Goal: Task Accomplishment & Management: Complete application form

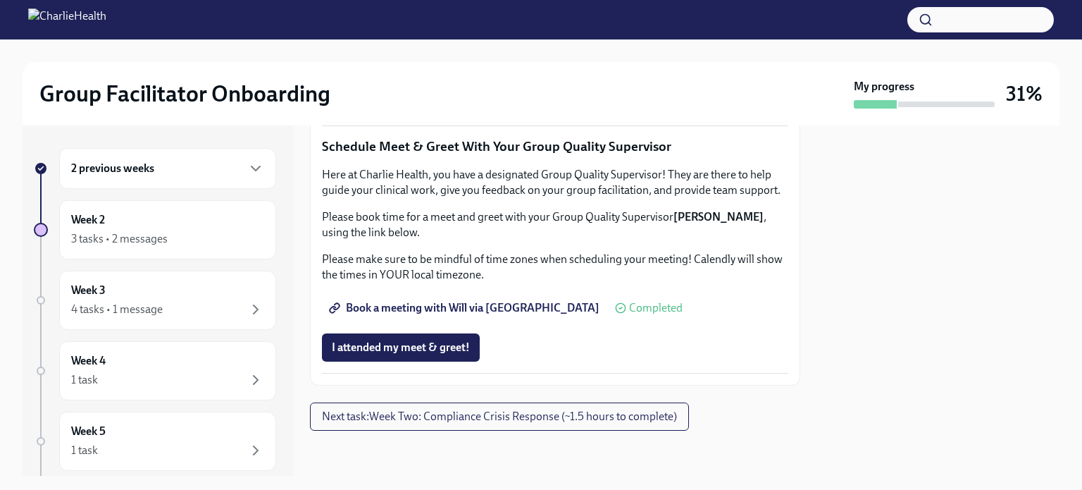
scroll to position [1433, 0]
click at [623, 419] on span "Next task : Week Two: Compliance Crisis Response (~1.5 hours to complete)" at bounding box center [499, 416] width 355 height 14
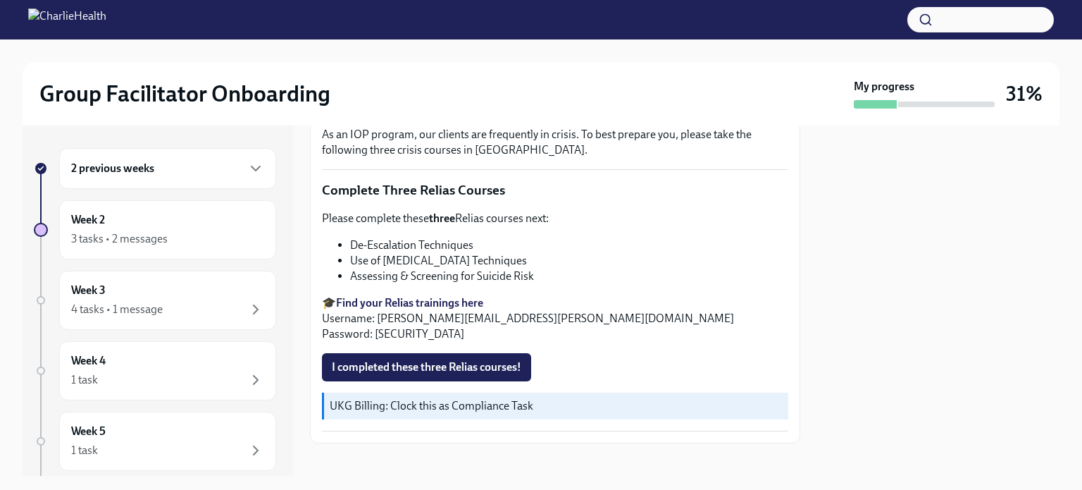
scroll to position [507, 0]
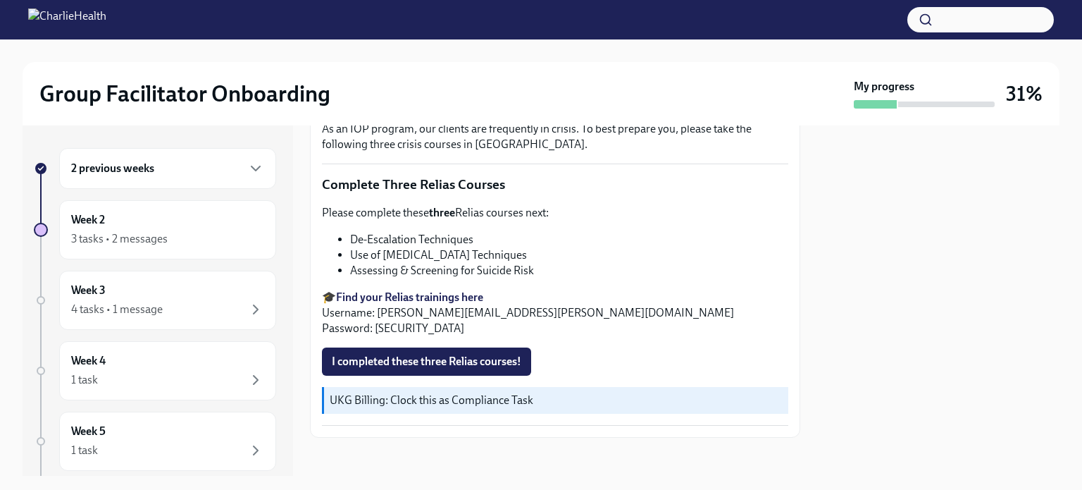
click at [509, 354] on span "I completed these three Relias courses!" at bounding box center [427, 361] width 190 height 14
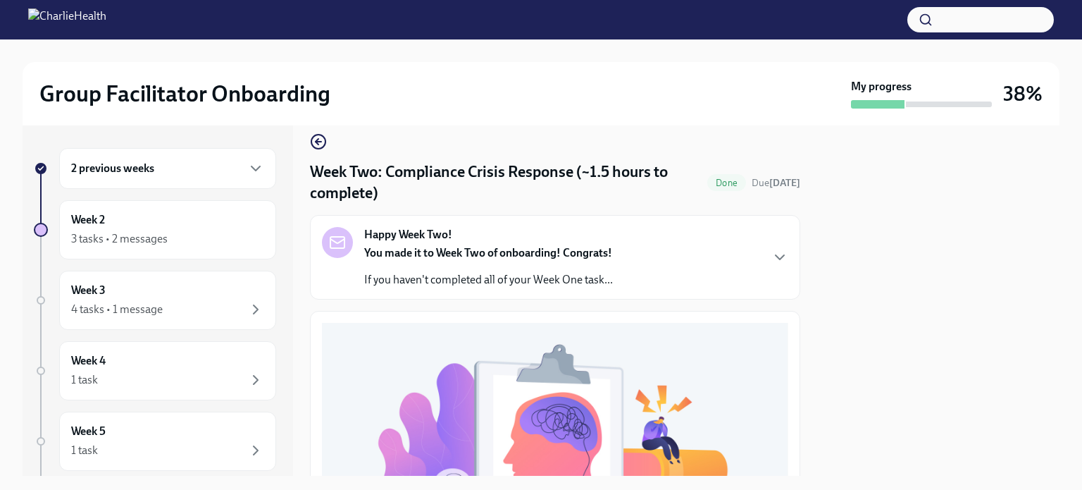
scroll to position [0, 0]
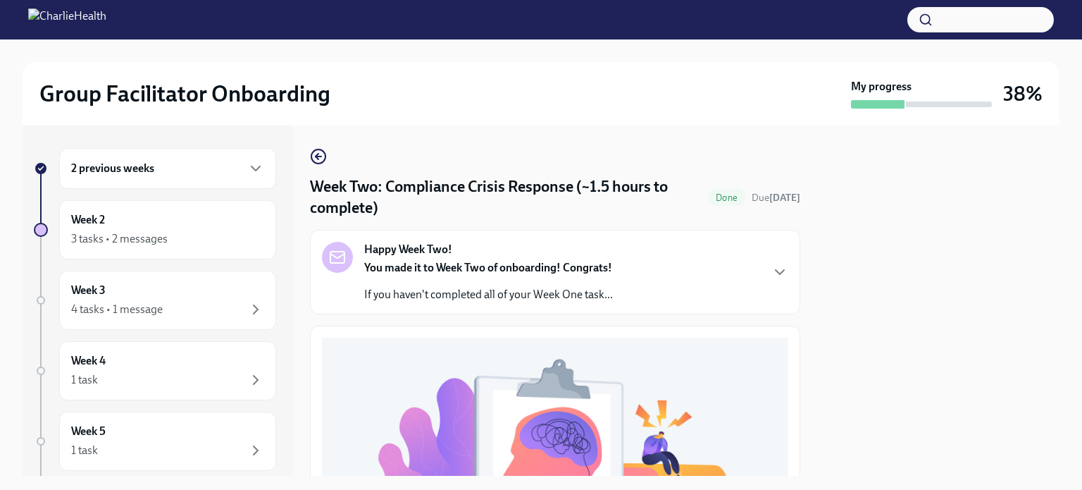
click at [772, 274] on icon "button" at bounding box center [780, 272] width 17 height 17
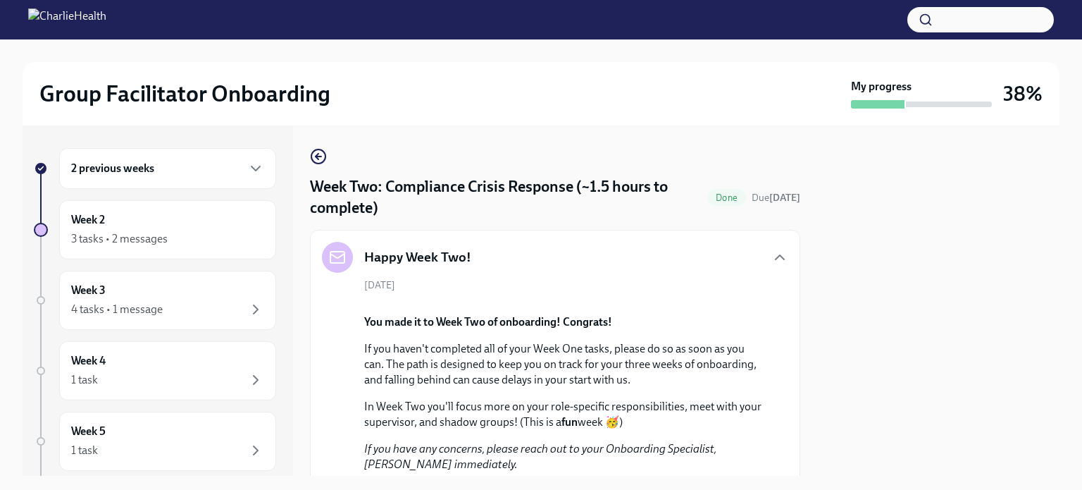
click at [318, 151] on icon "button" at bounding box center [318, 156] width 17 height 17
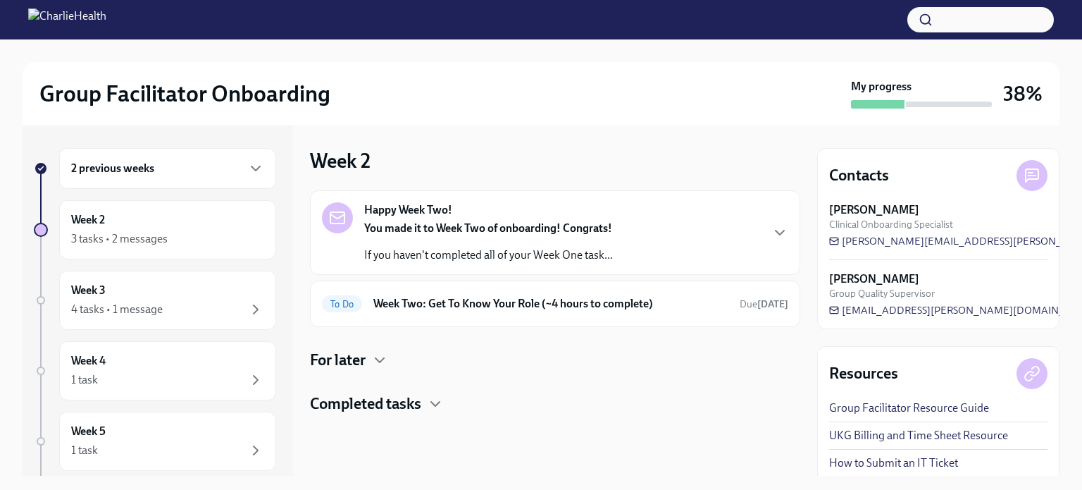
click at [427, 407] on div "Completed tasks" at bounding box center [555, 403] width 490 height 21
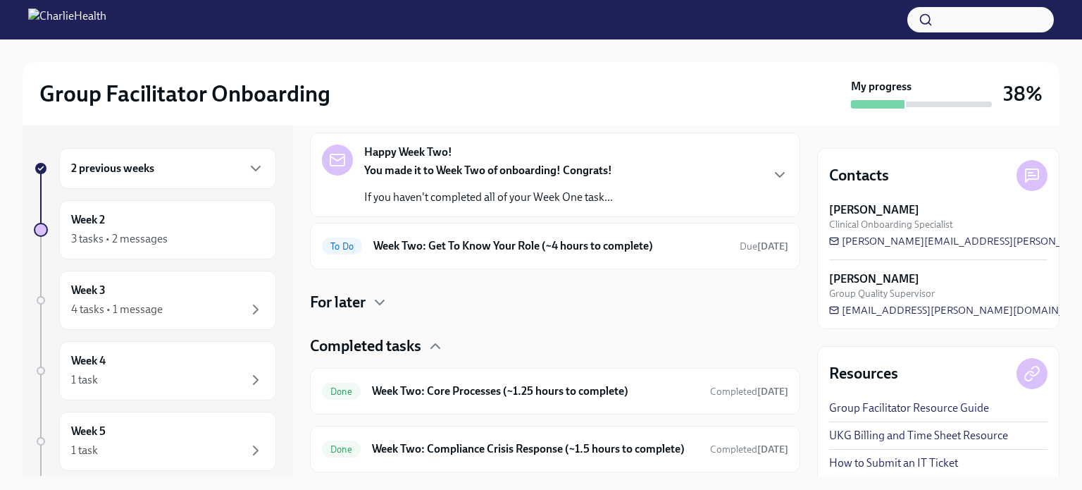
scroll to position [56, 0]
click at [379, 299] on icon "button" at bounding box center [379, 303] width 17 height 17
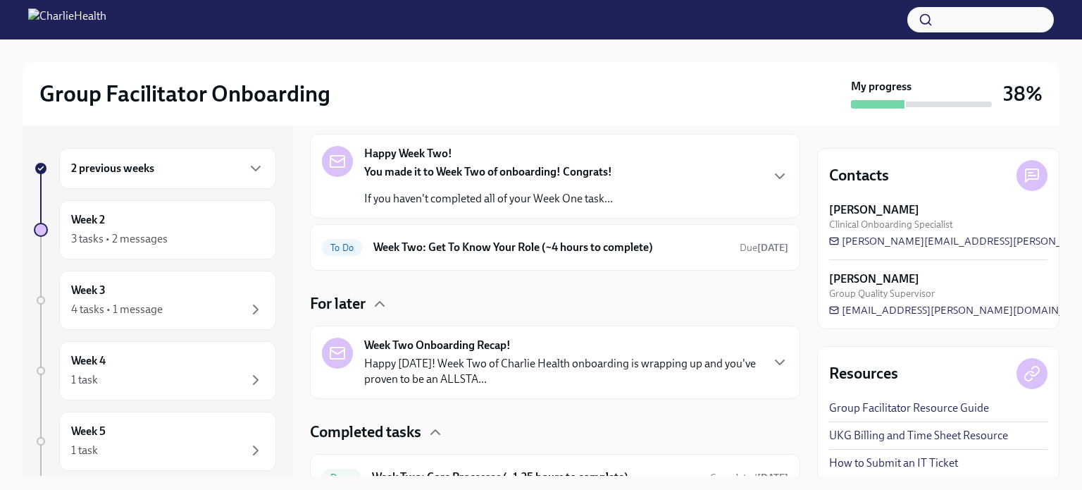
click at [438, 243] on h6 "Week Two: Get To Know Your Role (~4 hours to complete)" at bounding box center [550, 248] width 355 height 16
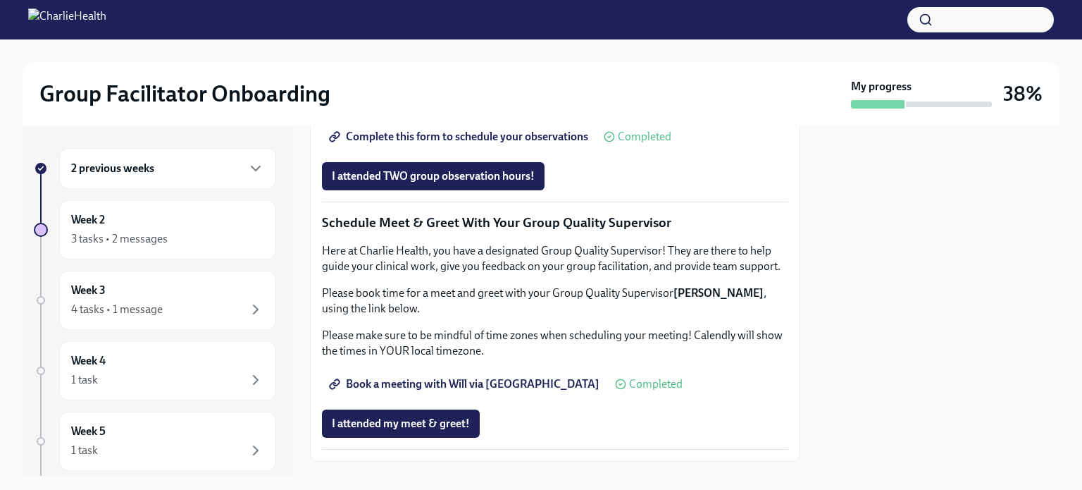
scroll to position [993, 0]
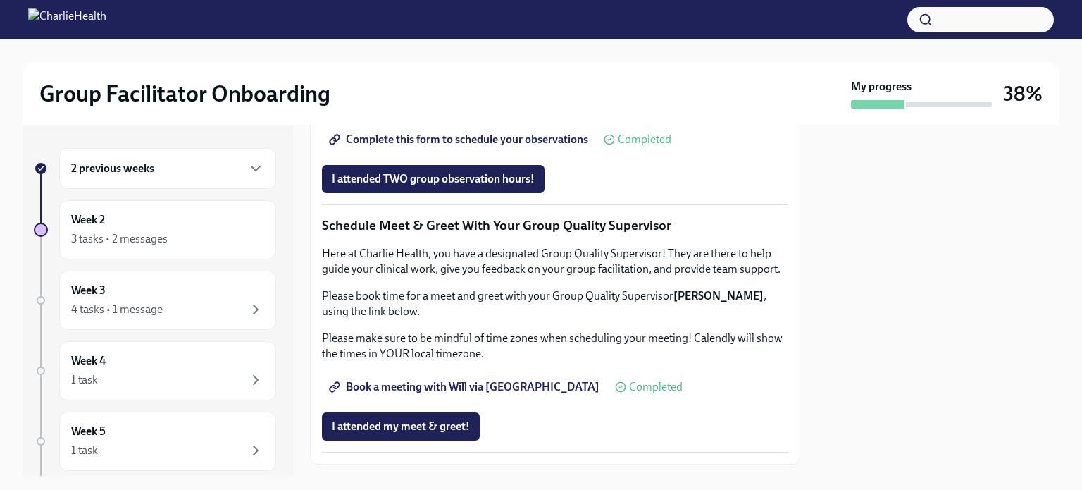
click at [146, 310] on div "4 tasks • 1 message" at bounding box center [117, 310] width 92 height 16
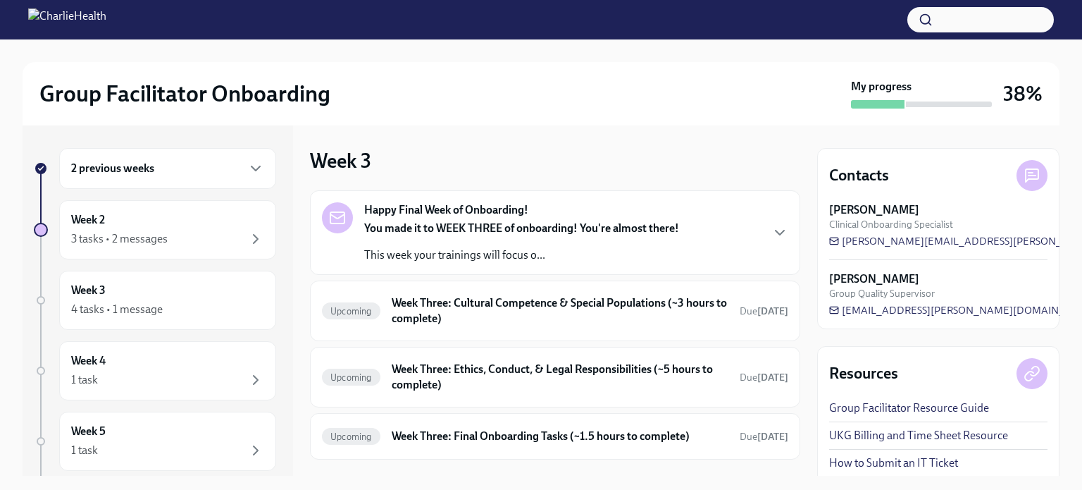
click at [501, 311] on h6 "Week Three: Cultural Competence & Special Populations (~3 hours to complete)" at bounding box center [560, 310] width 337 height 31
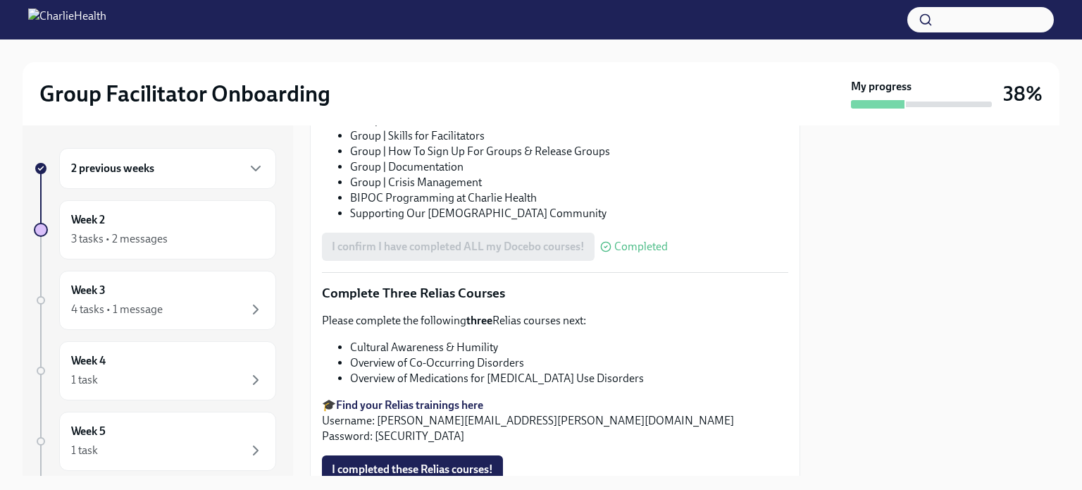
scroll to position [1087, 0]
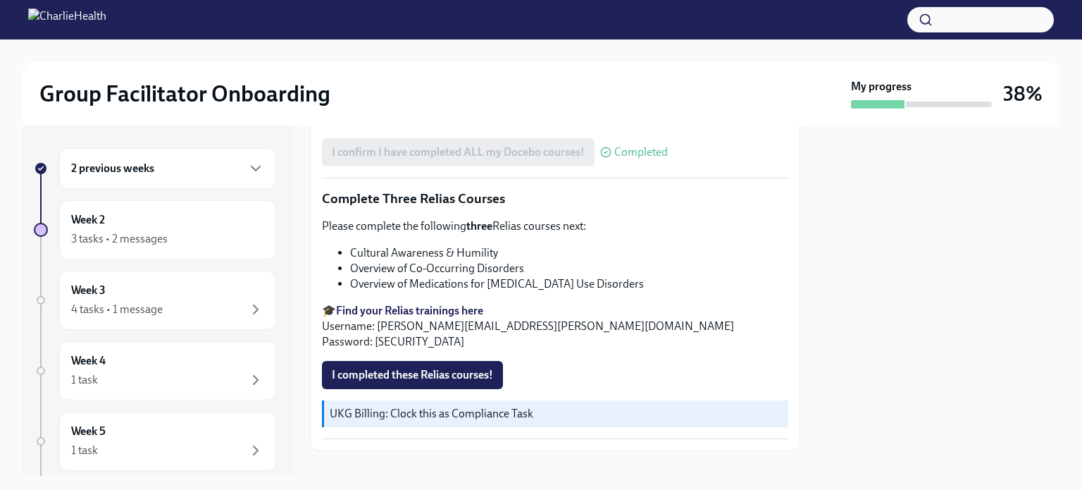
click at [418, 368] on span "I completed these Relias courses!" at bounding box center [412, 375] width 161 height 14
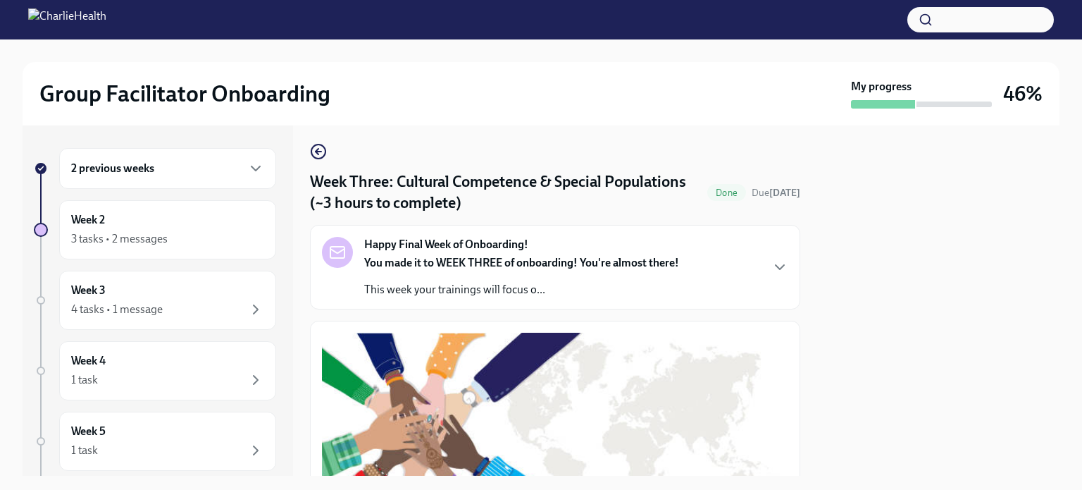
scroll to position [0, 0]
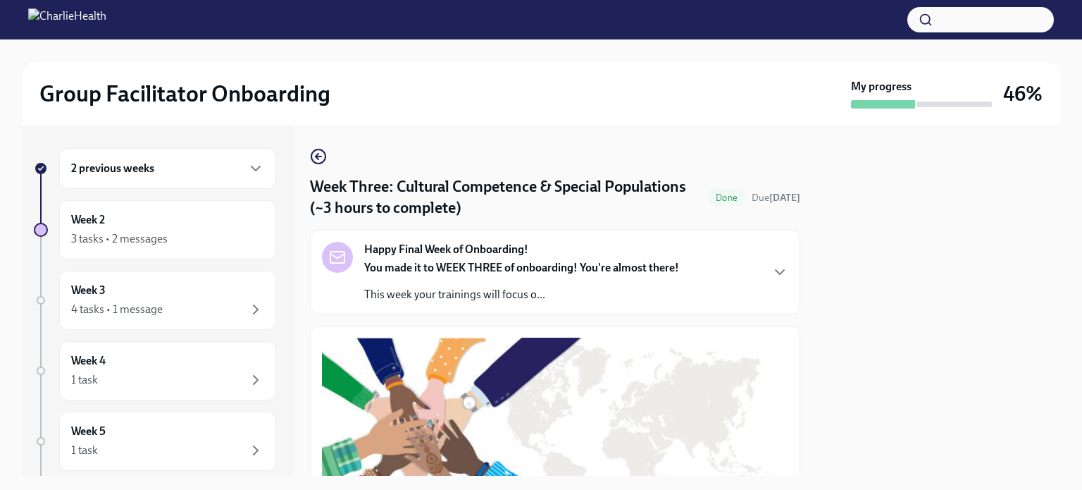
click at [320, 163] on circle "button" at bounding box center [318, 156] width 14 height 14
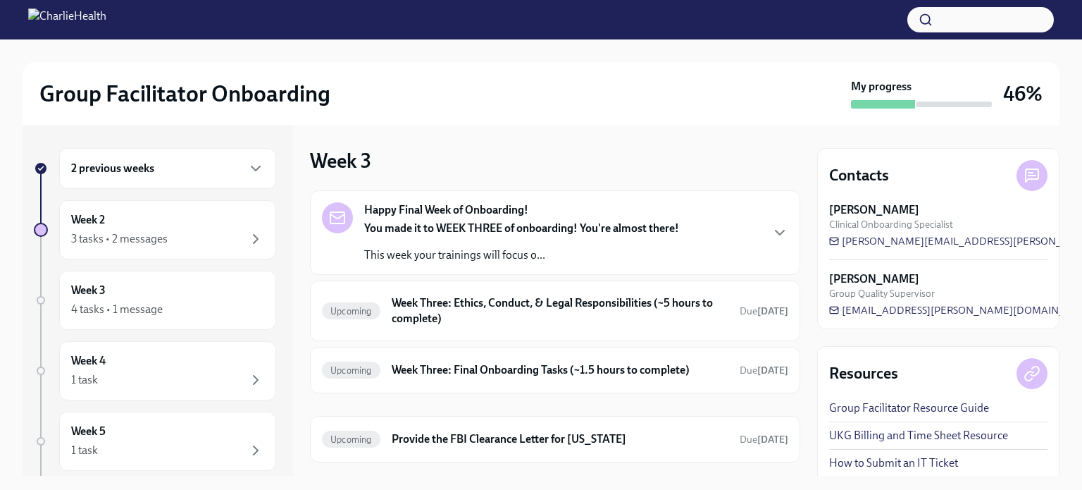
click at [614, 364] on h6 "Week Three: Final Onboarding Tasks (~1.5 hours to complete)" at bounding box center [560, 370] width 337 height 16
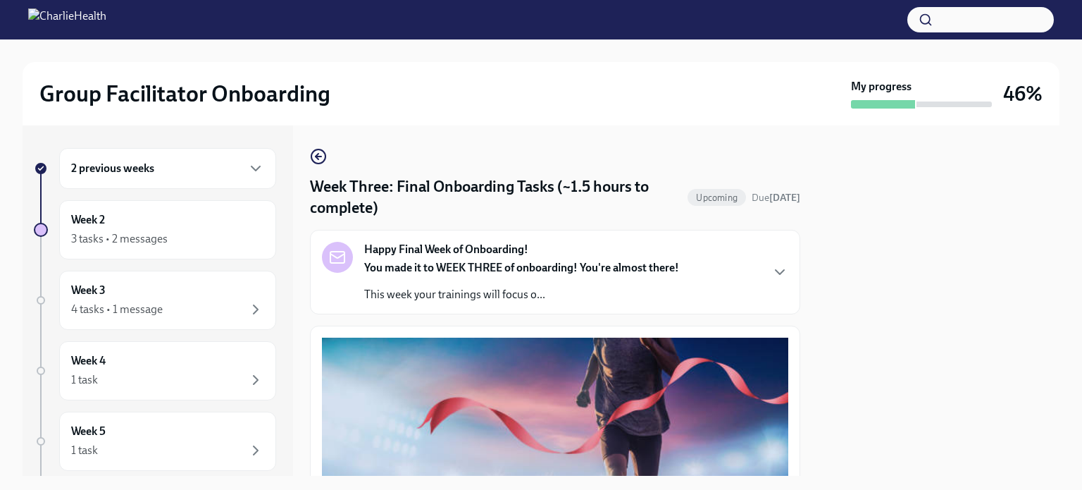
click at [315, 159] on icon "button" at bounding box center [318, 156] width 17 height 17
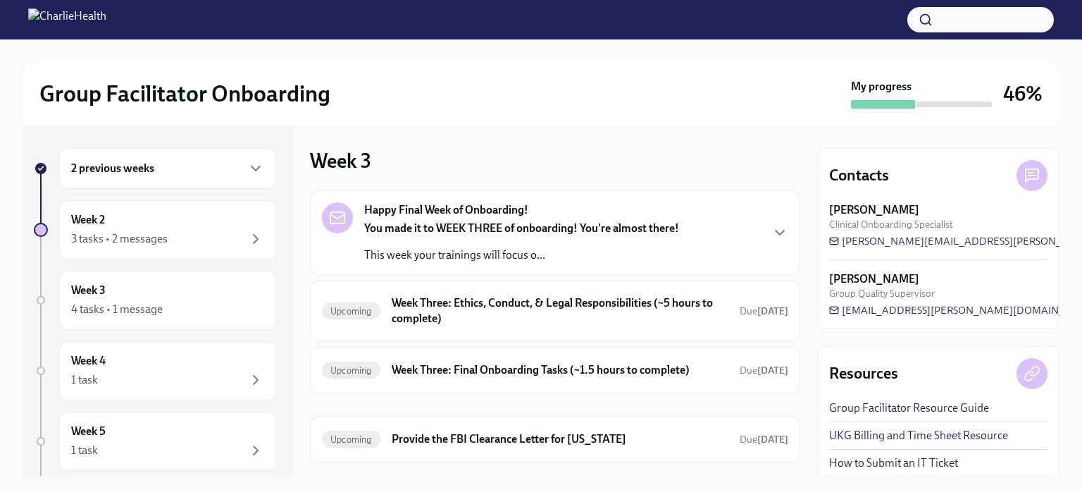
click at [152, 242] on div "3 tasks • 2 messages" at bounding box center [119, 239] width 97 height 16
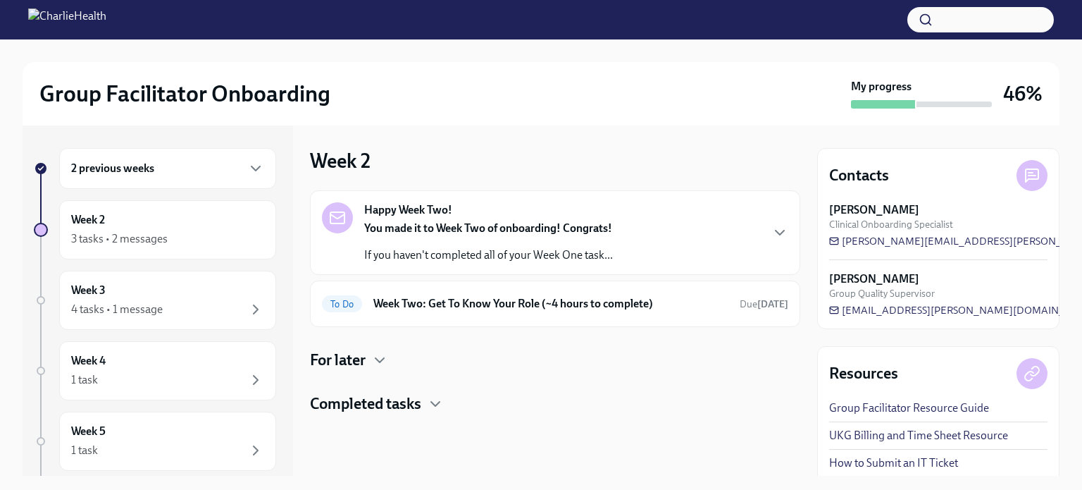
click at [442, 407] on icon "button" at bounding box center [435, 403] width 17 height 17
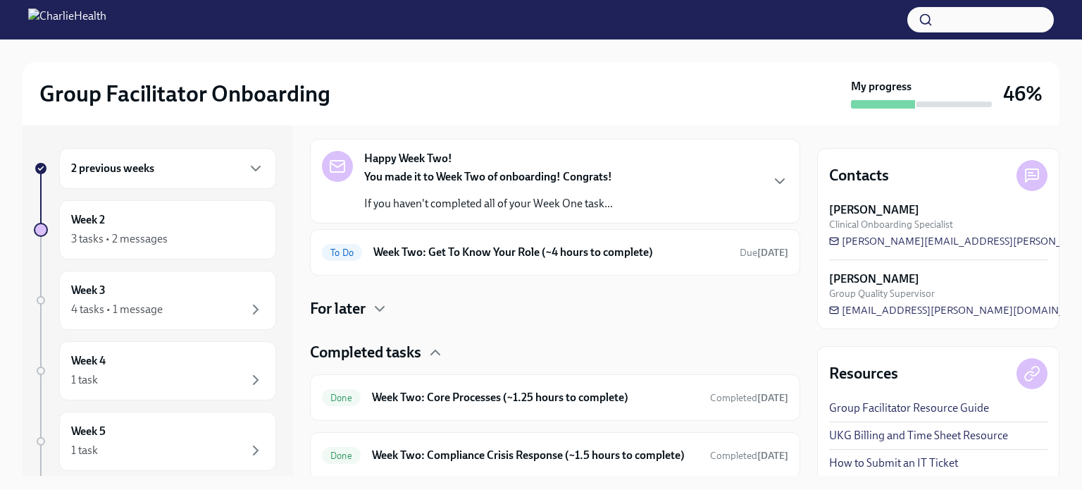
scroll to position [98, 0]
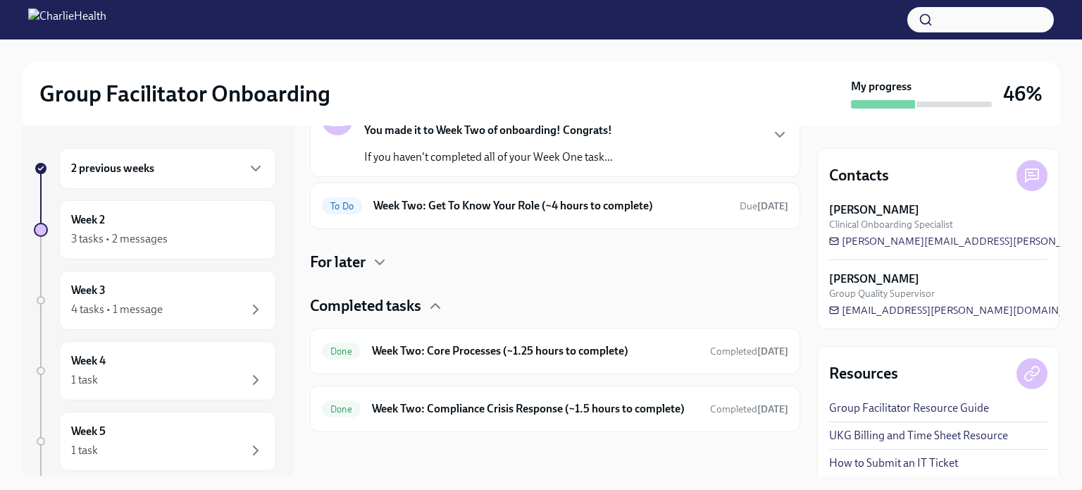
click at [513, 403] on h6 "Week Two: Compliance Crisis Response (~1.5 hours to complete)" at bounding box center [535, 409] width 327 height 16
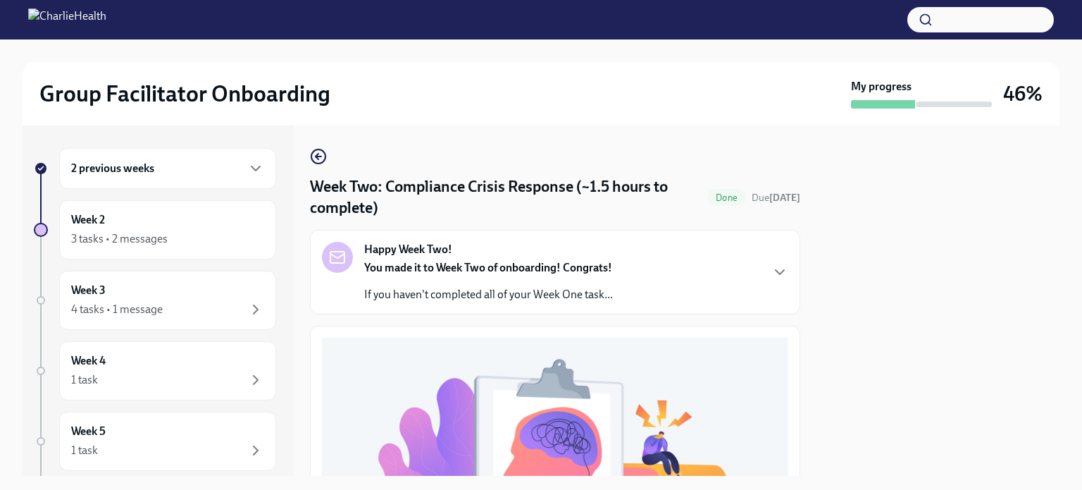
click at [318, 149] on icon "button" at bounding box center [318, 156] width 17 height 17
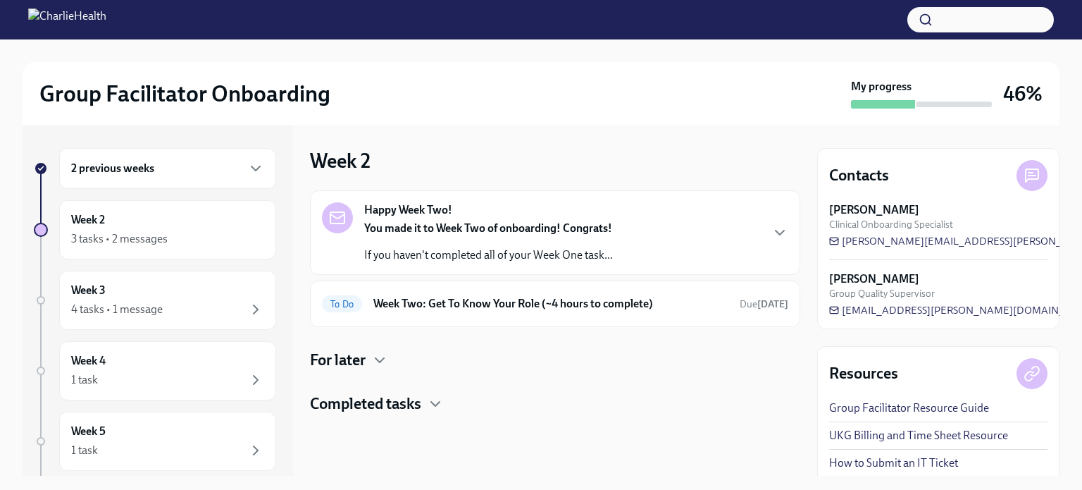
click at [401, 398] on h4 "Completed tasks" at bounding box center [365, 403] width 111 height 21
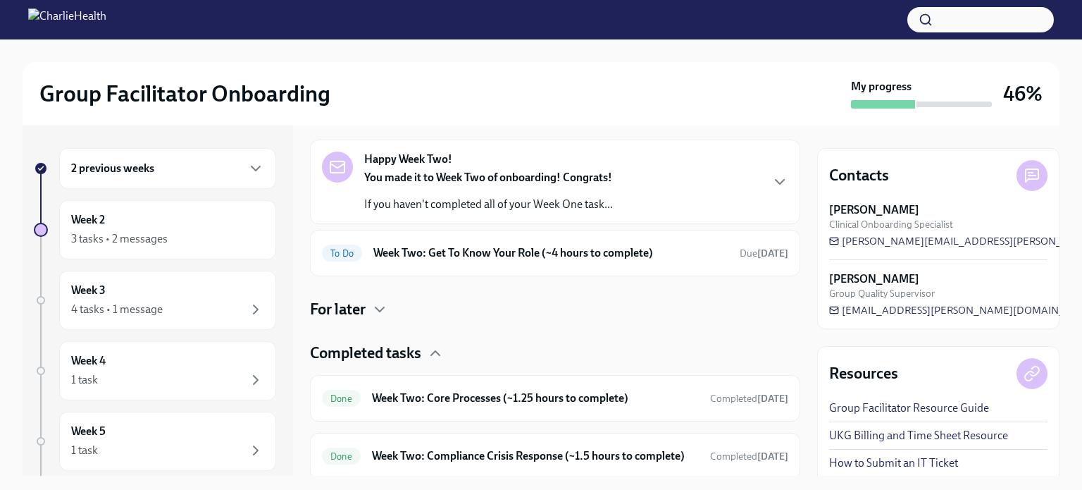
scroll to position [98, 0]
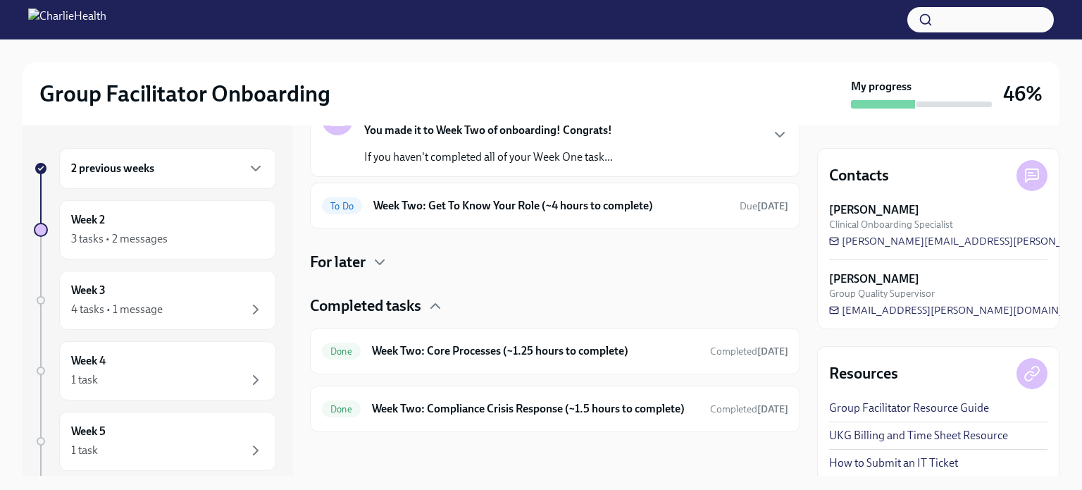
click at [464, 343] on h6 "Week Two: Core Processes (~1.25 hours to complete)" at bounding box center [535, 351] width 327 height 16
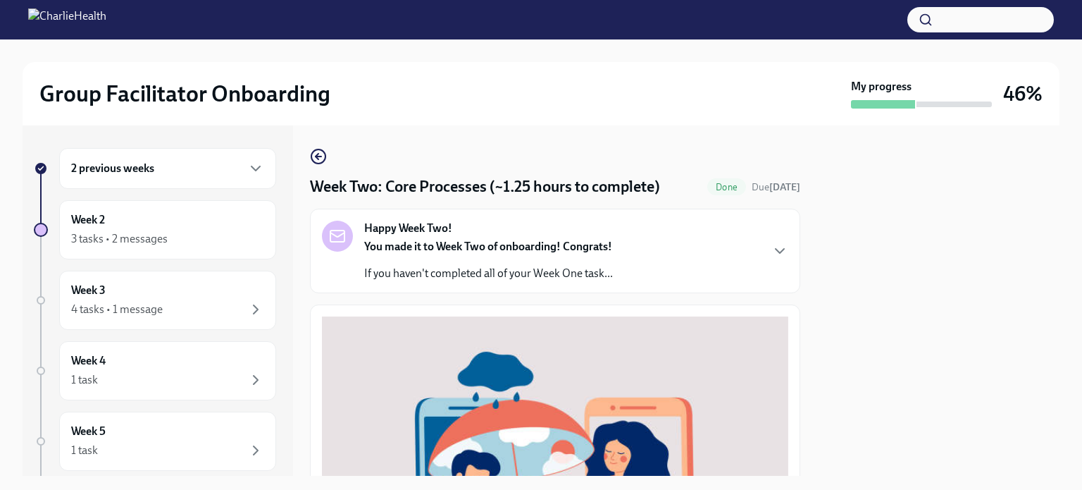
click at [321, 163] on circle "button" at bounding box center [318, 156] width 14 height 14
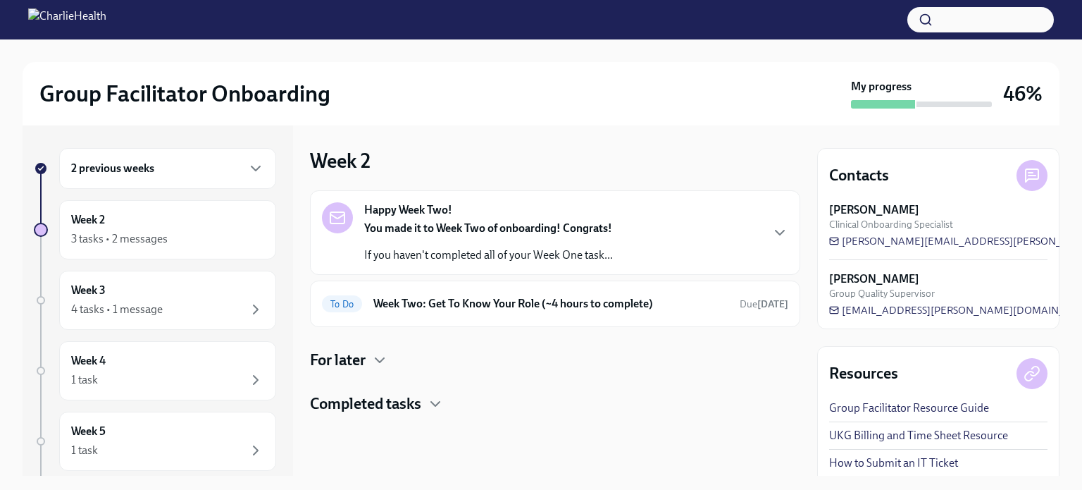
click at [478, 298] on h6 "Week Two: Get To Know Your Role (~4 hours to complete)" at bounding box center [550, 304] width 355 height 16
